Goal: Task Accomplishment & Management: Manage account settings

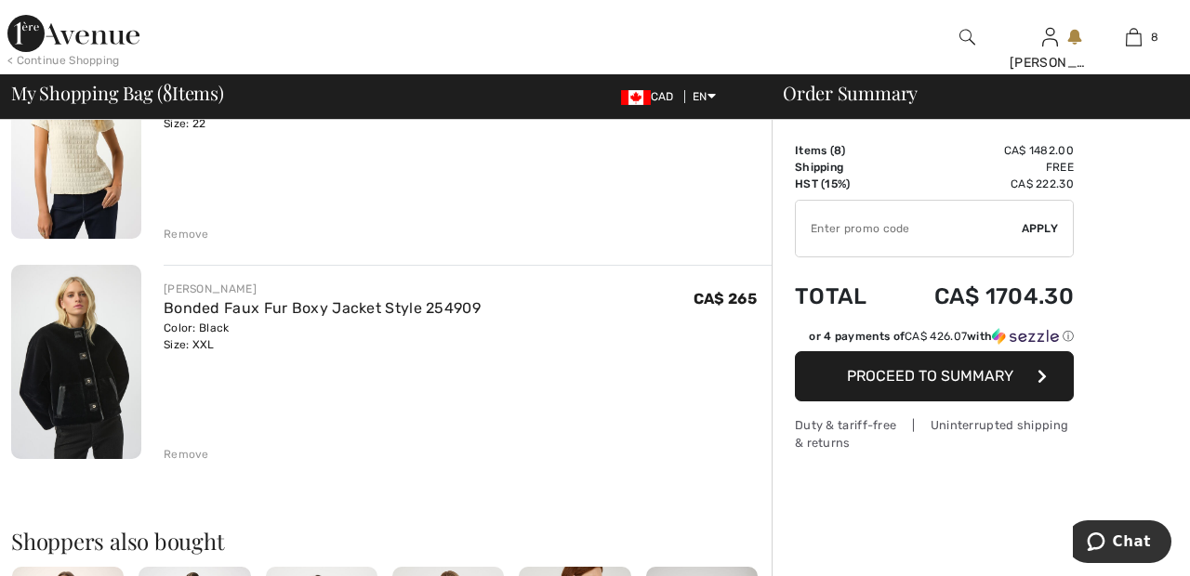
scroll to position [1558, 0]
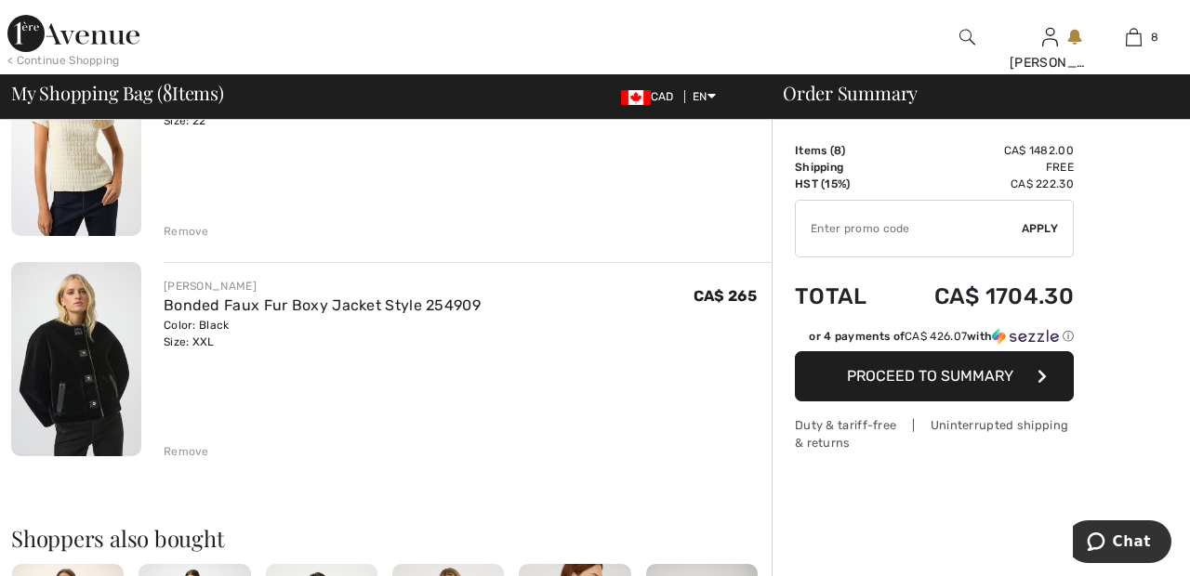
click at [195, 456] on div "Remove" at bounding box center [187, 451] width 46 height 17
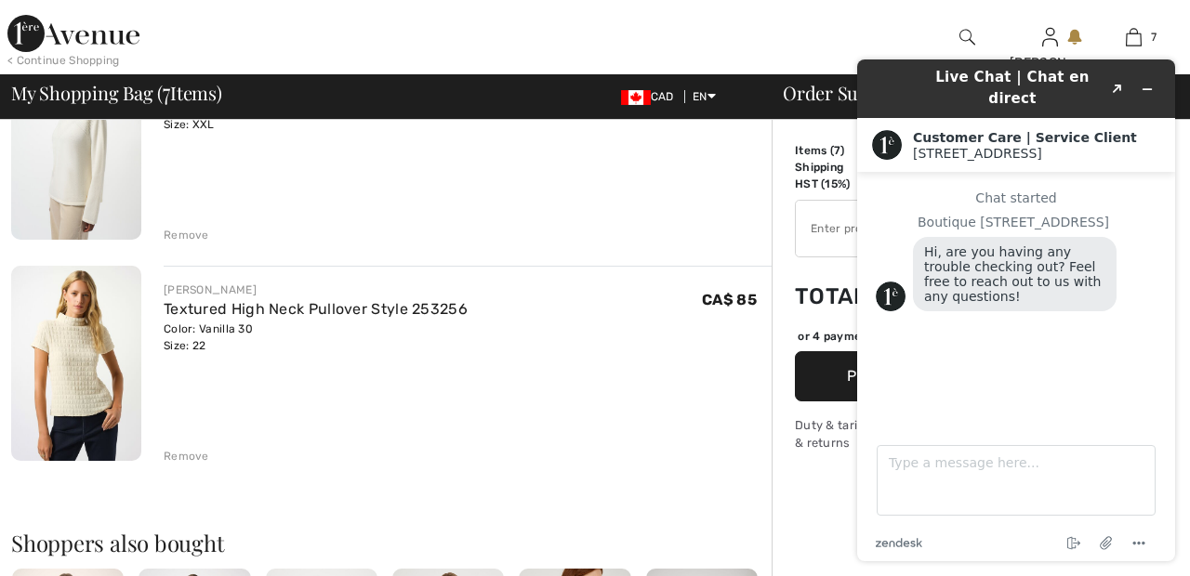
scroll to position [0, 0]
click at [1147, 89] on icon "Minimize widget" at bounding box center [1148, 89] width 8 height 0
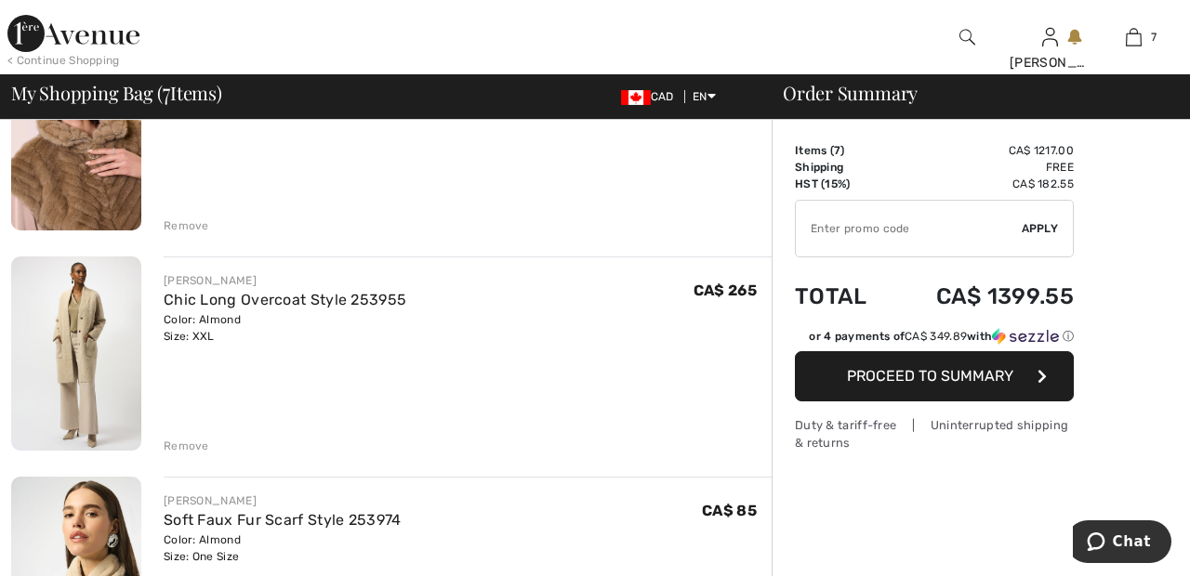
scroll to position [459, 0]
click at [190, 221] on div "Remove" at bounding box center [187, 225] width 46 height 17
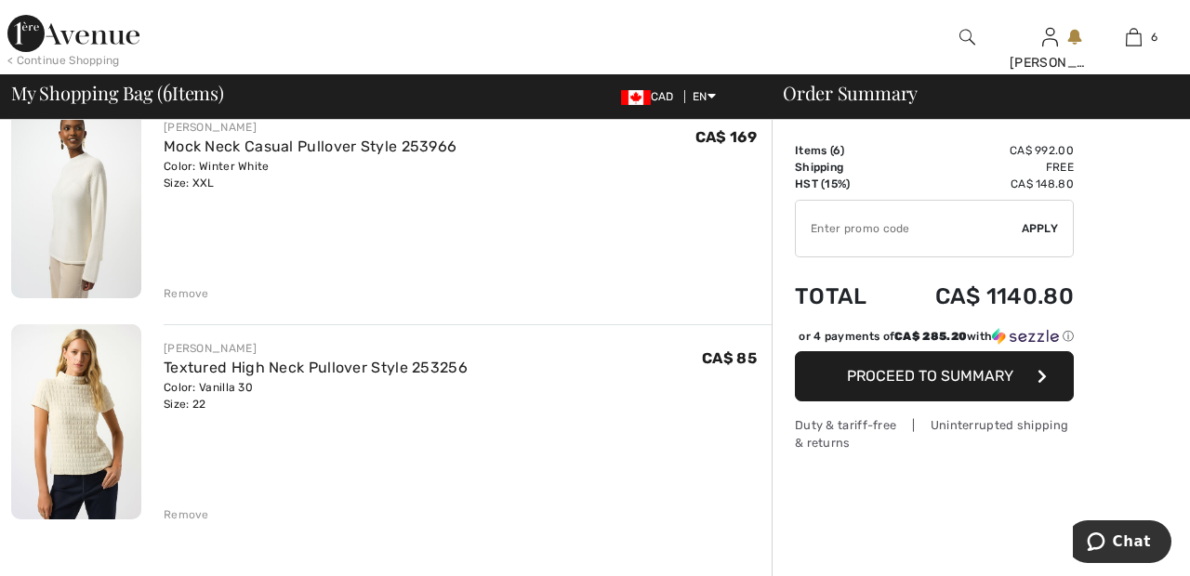
scroll to position [1055, 0]
click at [185, 288] on div "Remove" at bounding box center [187, 292] width 46 height 17
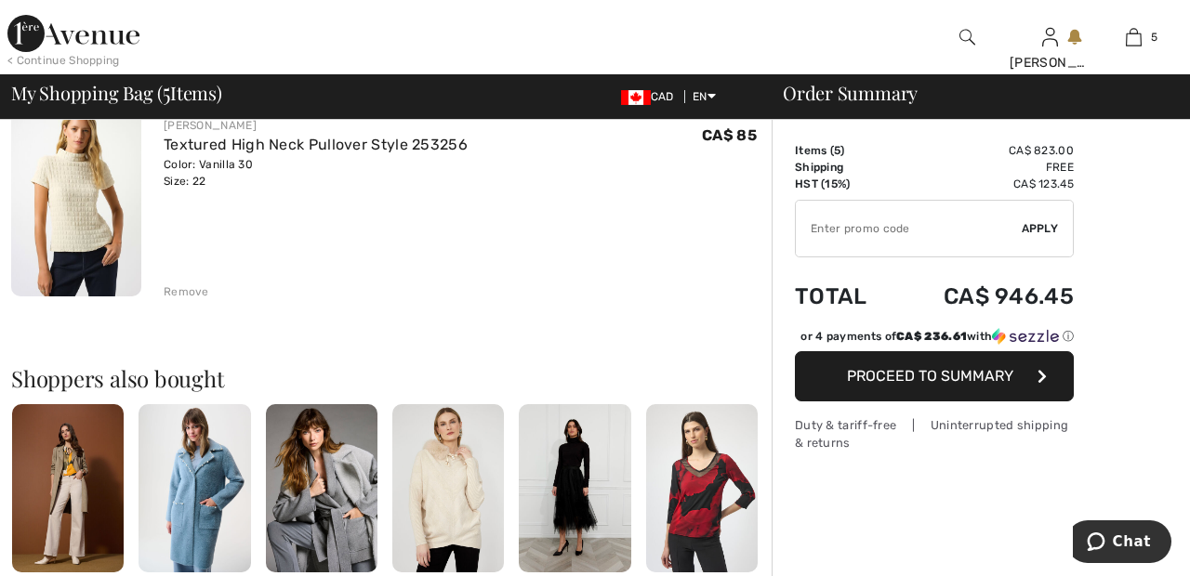
click at [197, 301] on div "JOSEPH RIBKOFF Heavy Knit Flared Pull-On Pant Style 254120 Color: Vanilla 30 Si…" at bounding box center [391, 137] width 760 height 1841
click at [185, 299] on div "Remove" at bounding box center [187, 292] width 46 height 17
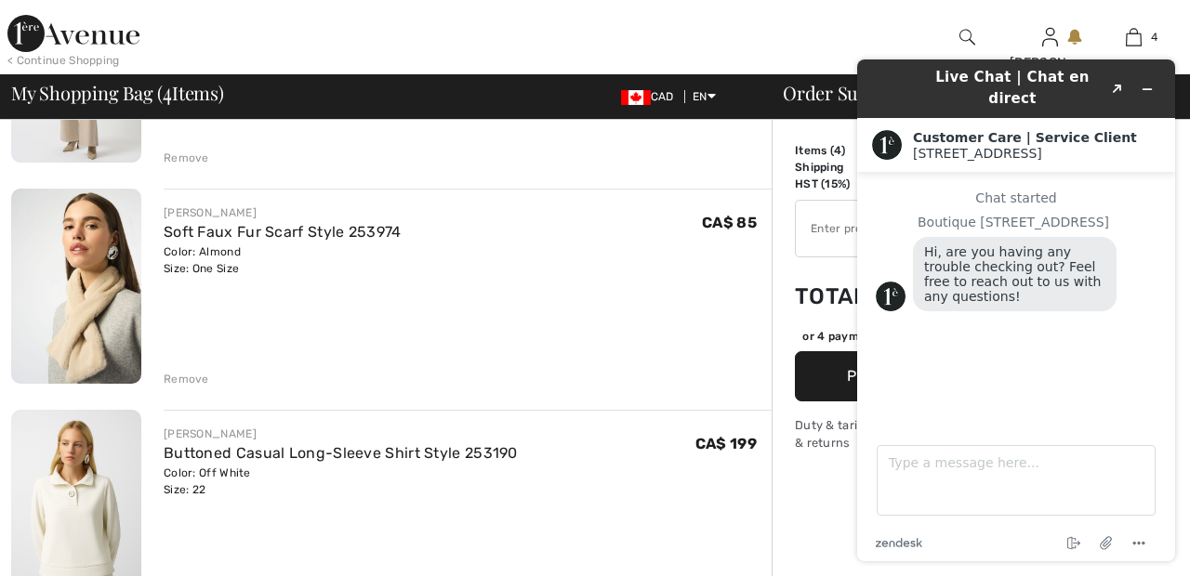
scroll to position [0, 0]
click at [1147, 89] on icon "Minimize widget" at bounding box center [1148, 89] width 8 height 0
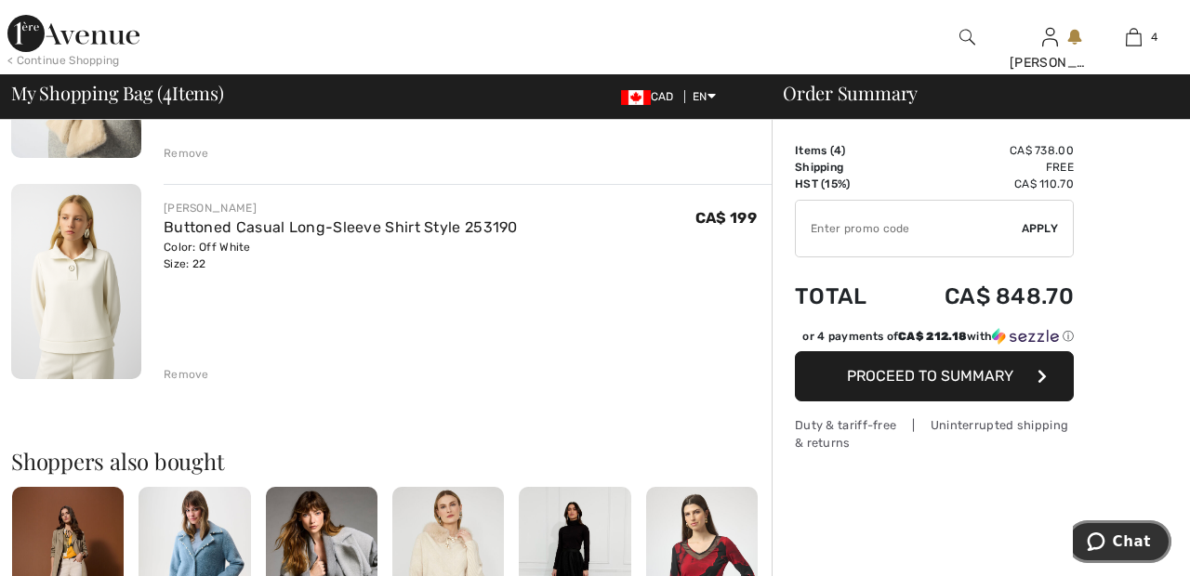
scroll to position [749, 0]
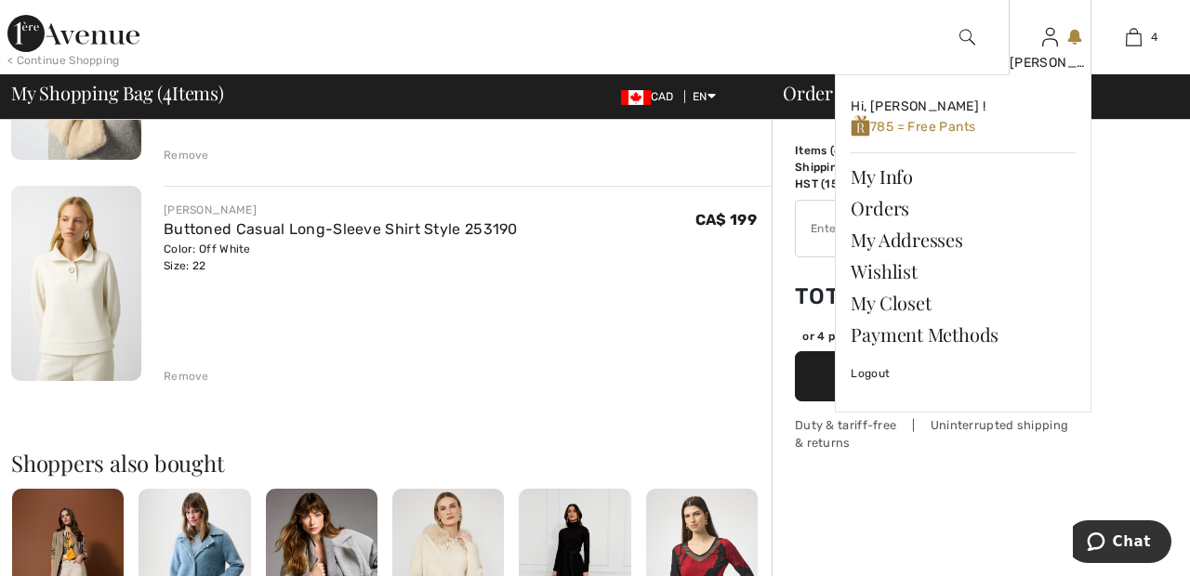
click at [1056, 45] on img at bounding box center [1050, 37] width 16 height 22
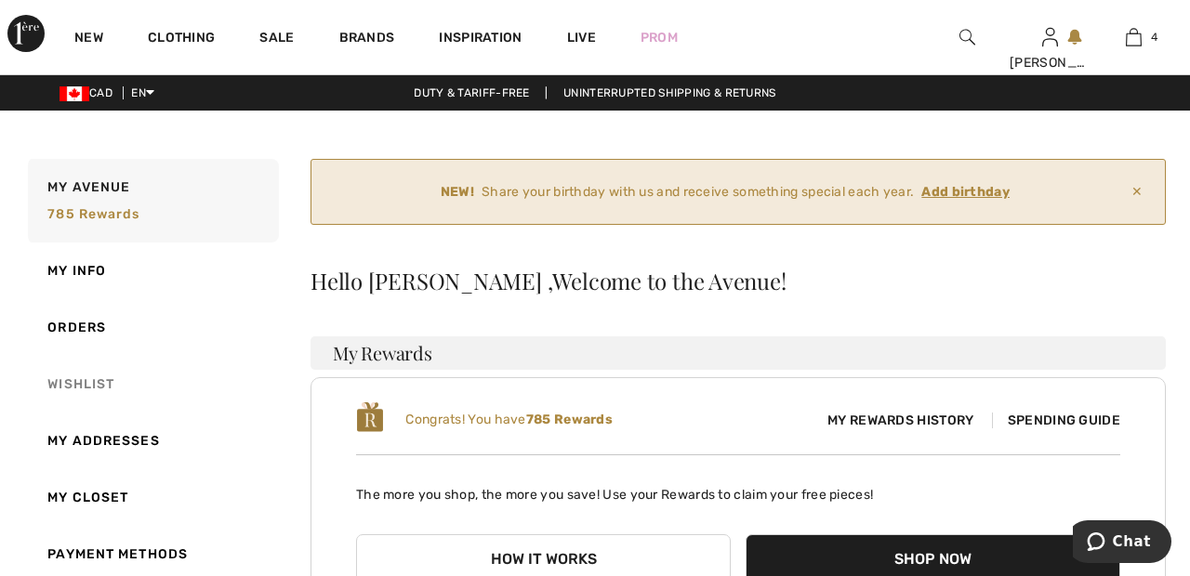
click at [83, 382] on link "Wishlist" at bounding box center [151, 384] width 255 height 57
